Goal: Task Accomplishment & Management: Manage account settings

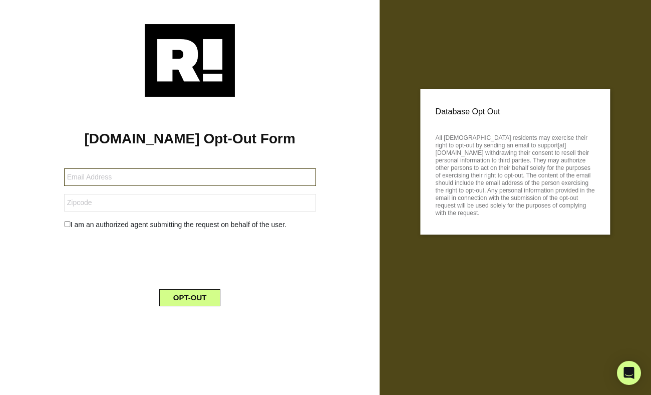
click at [76, 175] on input "text" at bounding box center [190, 177] width 252 height 18
type input "dheim76@gmail.com"
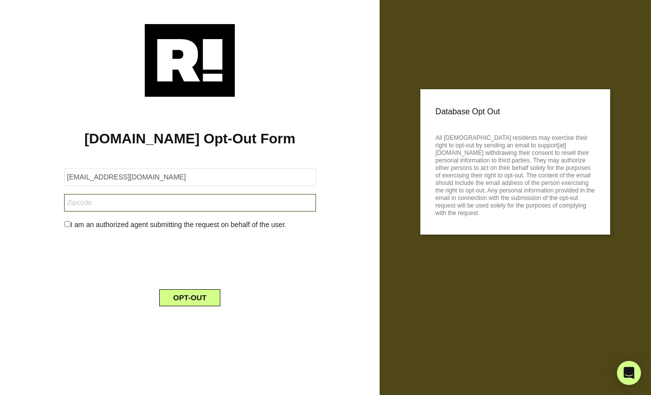
type input "14120"
click at [67, 224] on input "checkbox" at bounding box center [67, 224] width 7 height 6
checkbox input "true"
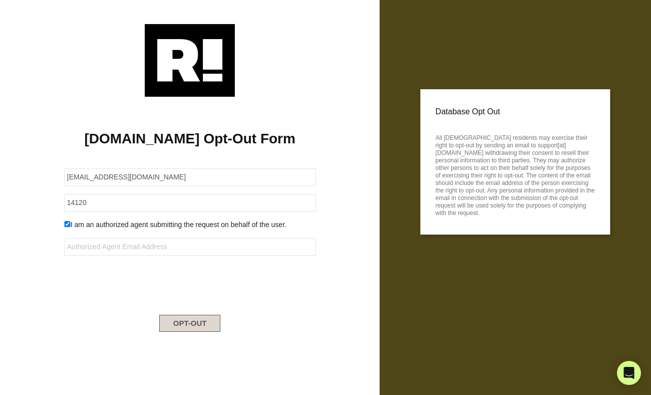
click at [170, 322] on button "OPT-OUT" at bounding box center [190, 322] width 62 height 17
